Goal: Transaction & Acquisition: Obtain resource

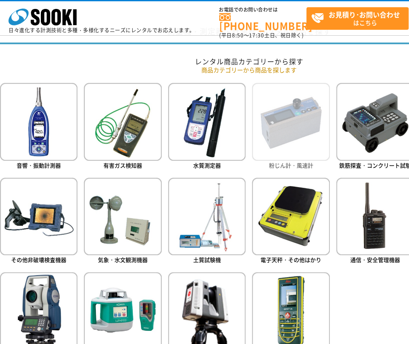
scroll to position [339, 0]
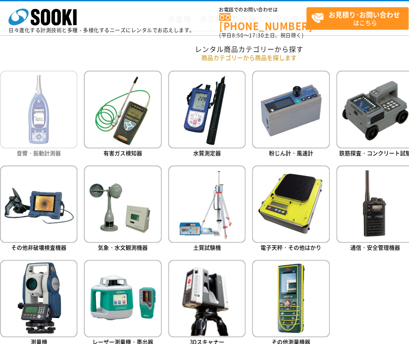
click at [55, 135] on img at bounding box center [38, 109] width 77 height 77
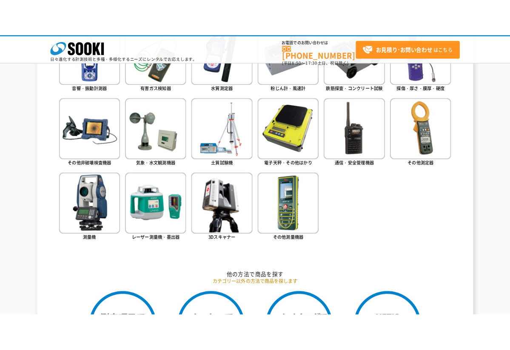
scroll to position [424, 0]
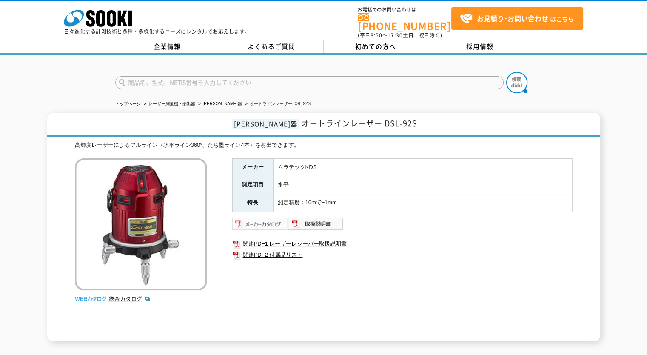
click at [272, 218] on img at bounding box center [260, 224] width 56 height 14
click at [335, 217] on img at bounding box center [316, 224] width 56 height 14
click at [269, 238] on link "関連PDF1 レーザーレシーバー取扱説明書" at bounding box center [402, 243] width 340 height 11
click at [273, 249] on link "関連PDF2 付属品リスト" at bounding box center [402, 254] width 340 height 11
click at [270, 220] on img at bounding box center [260, 224] width 56 height 14
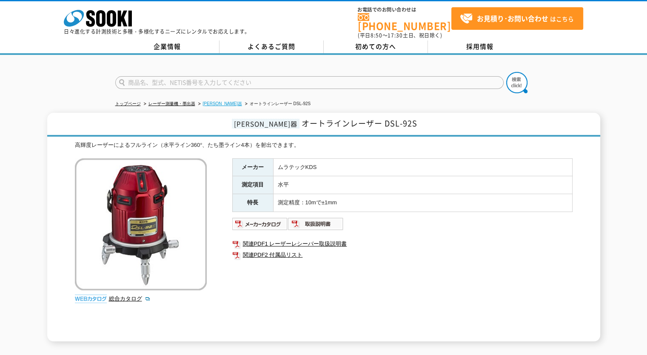
click at [210, 101] on link "[PERSON_NAME]器" at bounding box center [222, 103] width 39 height 5
click at [268, 217] on img at bounding box center [260, 224] width 56 height 14
click at [270, 219] on img at bounding box center [260, 224] width 56 height 14
click at [253, 217] on img at bounding box center [260, 224] width 56 height 14
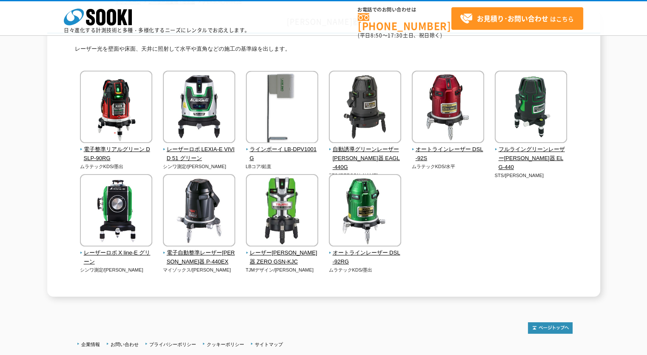
scroll to position [85, 0]
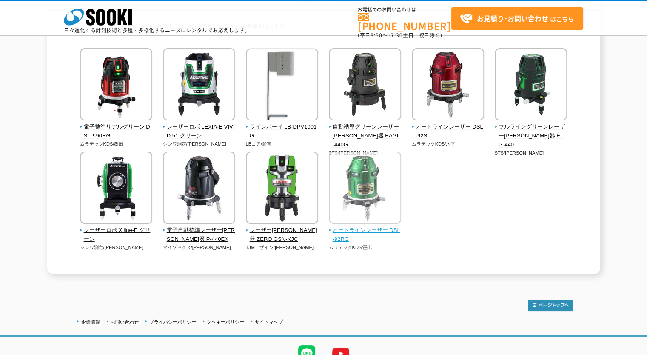
click at [358, 230] on span "オートラインレーザー DSL-92RG" at bounding box center [365, 235] width 73 height 18
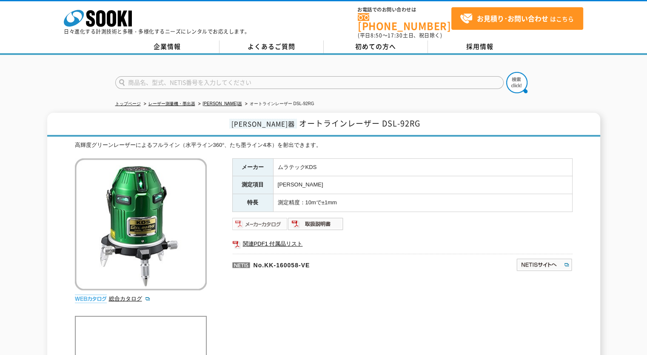
click at [255, 217] on img at bounding box center [260, 224] width 56 height 14
click at [270, 218] on img at bounding box center [260, 224] width 56 height 14
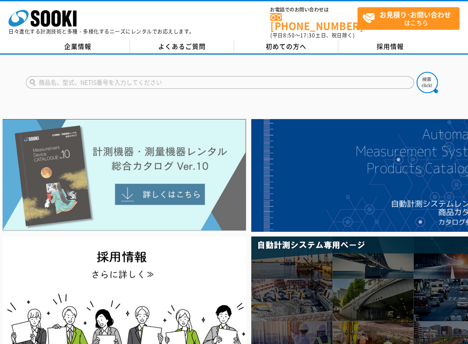
click at [178, 157] on img at bounding box center [125, 175] width 244 height 112
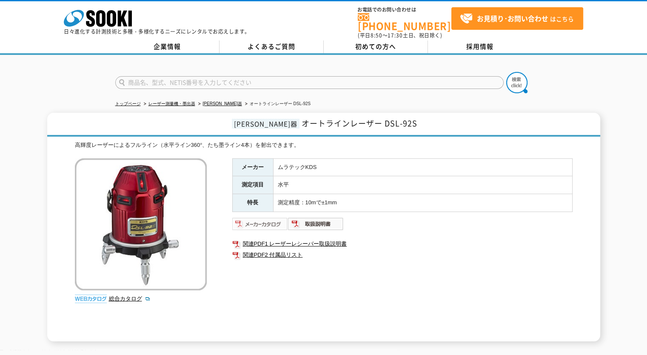
click at [249, 217] on img at bounding box center [260, 224] width 56 height 14
click at [271, 217] on img at bounding box center [260, 224] width 56 height 14
click at [264, 218] on img at bounding box center [260, 224] width 56 height 14
click at [348, 80] on input "text" at bounding box center [309, 82] width 388 height 13
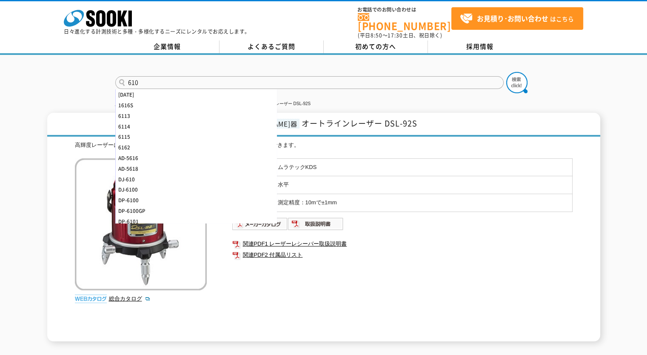
type input "610"
click at [506, 72] on button at bounding box center [516, 82] width 21 height 21
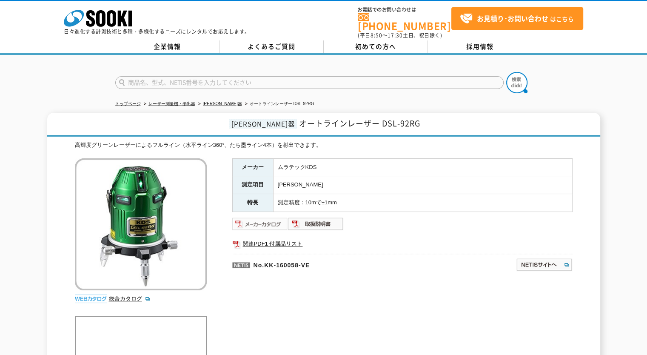
click at [275, 219] on img at bounding box center [260, 224] width 56 height 14
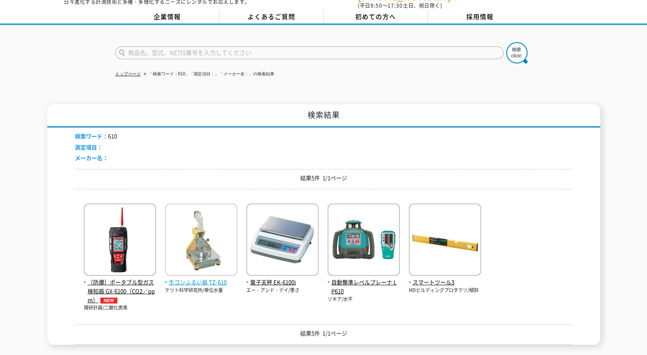
scroll to position [43, 0]
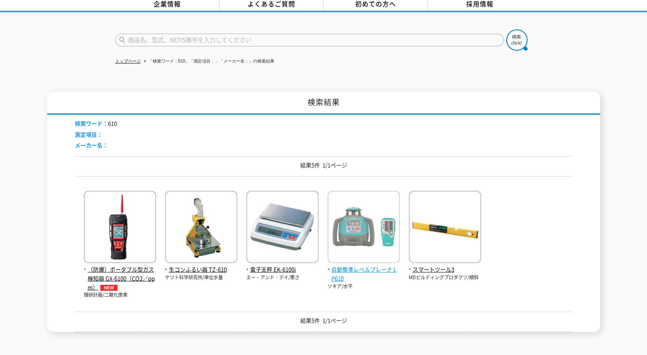
click at [355, 228] on img at bounding box center [363, 227] width 72 height 74
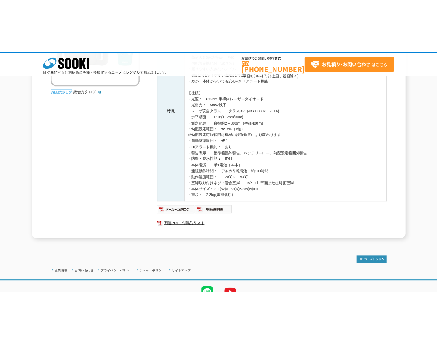
scroll to position [240, 0]
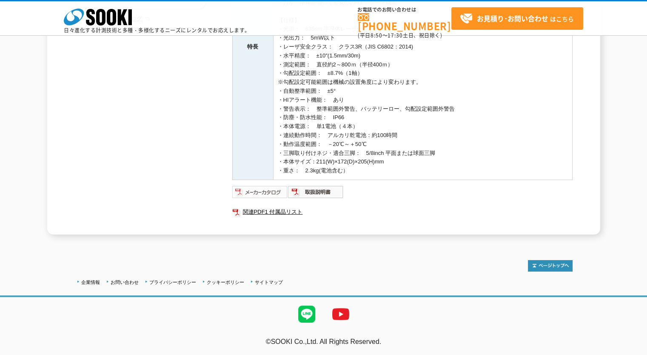
click at [263, 191] on img at bounding box center [260, 192] width 56 height 14
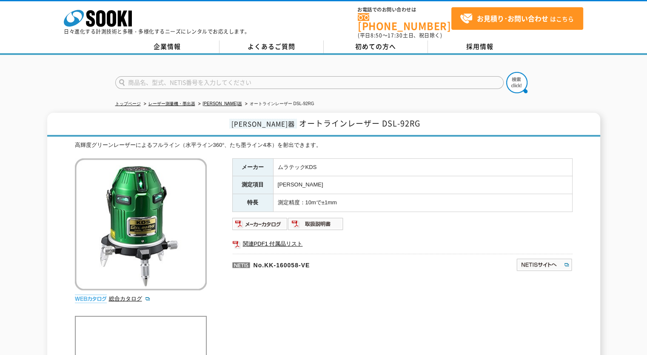
click at [246, 76] on input "text" at bounding box center [309, 82] width 388 height 13
type input "610"
click at [506, 72] on button at bounding box center [516, 82] width 21 height 21
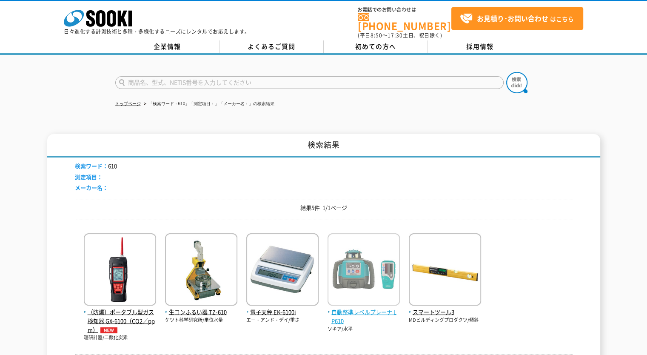
click at [375, 267] on img at bounding box center [363, 270] width 72 height 74
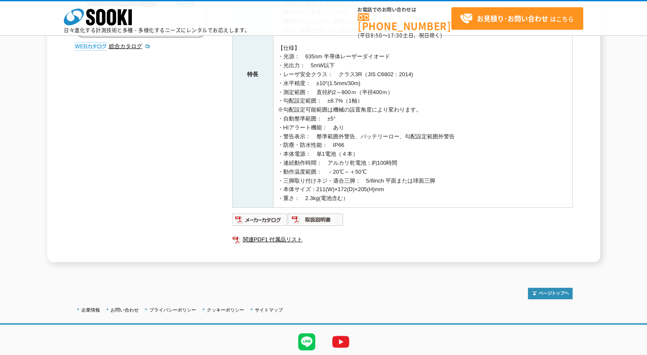
scroll to position [240, 0]
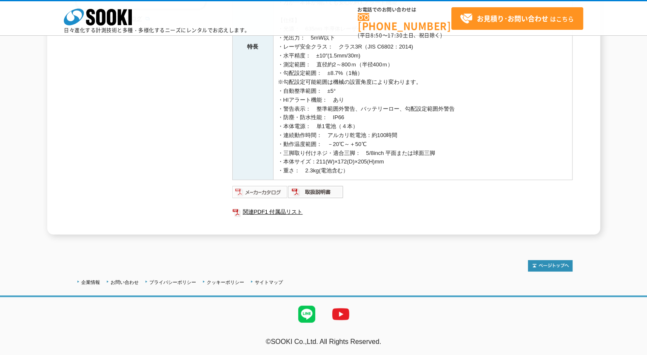
click at [270, 190] on img at bounding box center [260, 192] width 56 height 14
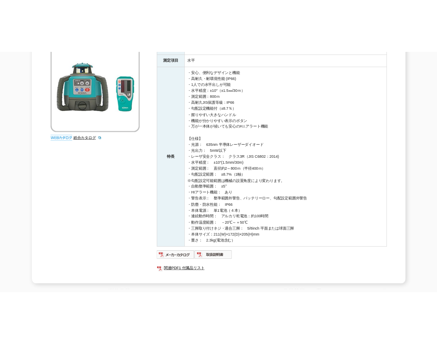
scroll to position [213, 0]
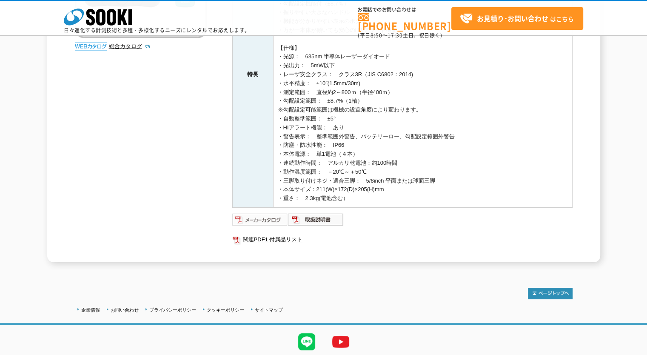
click at [259, 221] on img at bounding box center [260, 220] width 56 height 14
click at [269, 225] on img at bounding box center [260, 220] width 56 height 14
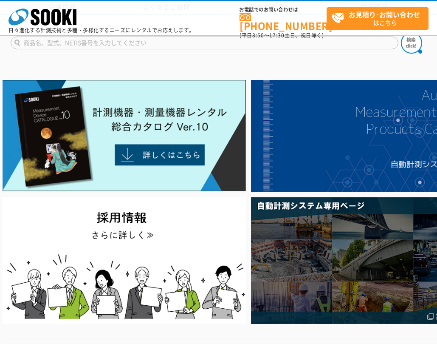
scroll to position [424, 0]
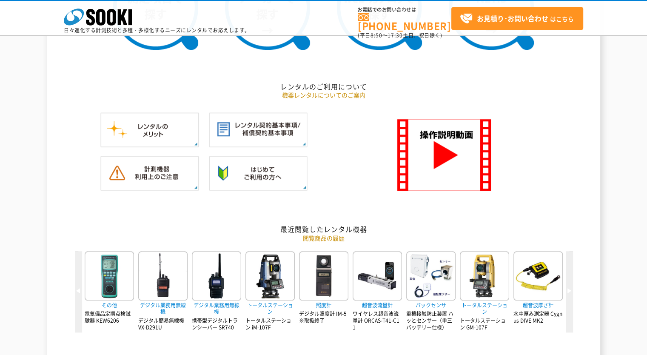
scroll to position [808, 0]
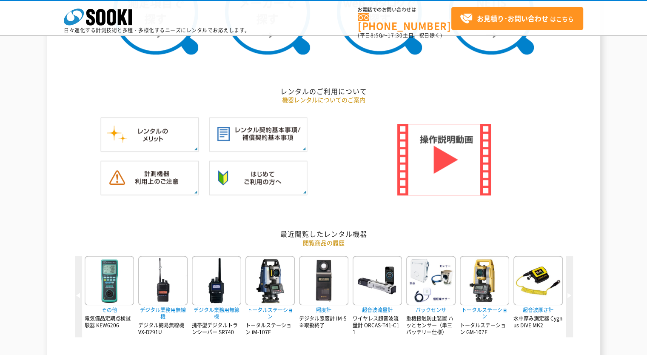
click at [437, 164] on img at bounding box center [444, 159] width 94 height 71
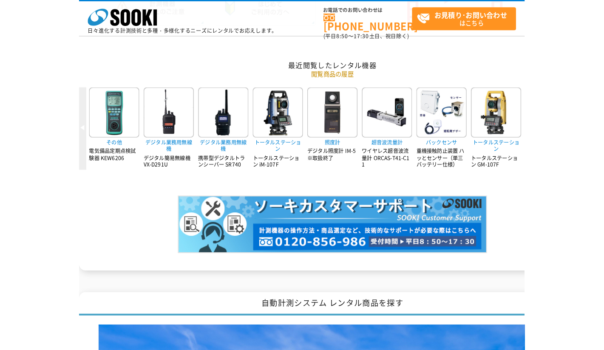
scroll to position [977, 0]
